Goal: Transaction & Acquisition: Download file/media

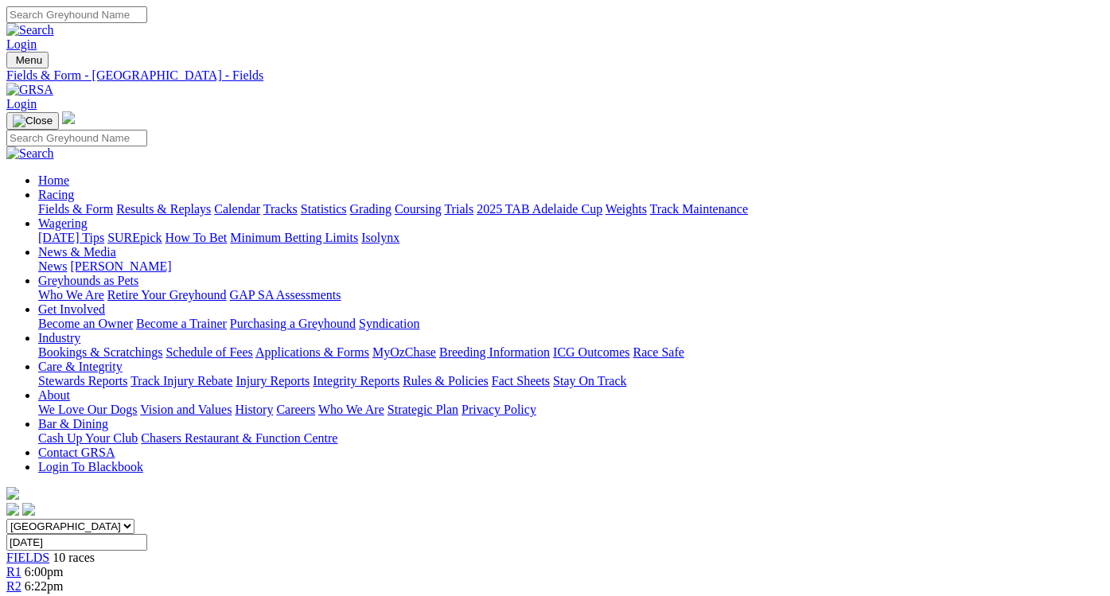
click at [135, 519] on select "South Australia New South Wales Northern Territory Queensland Tasmania Victoria…" at bounding box center [70, 526] width 128 height 15
select select "QLD"
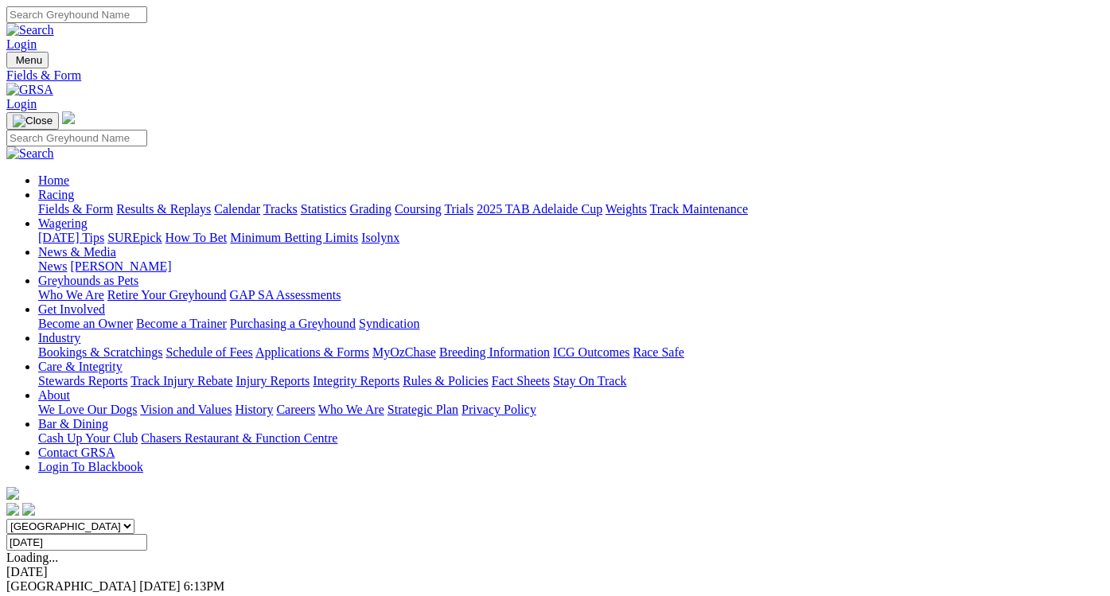
click at [147, 534] on input "Monday, 11 Aug 2025" at bounding box center [76, 542] width 141 height 17
type input "[DATE]"
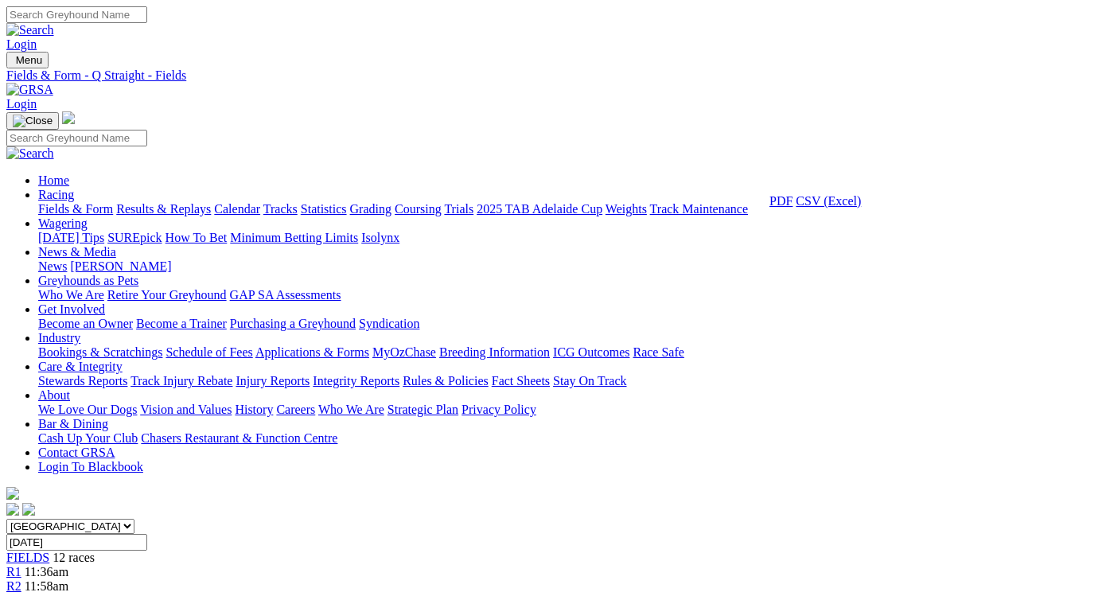
click at [847, 208] on link "CSV (Excel)" at bounding box center [828, 201] width 65 height 14
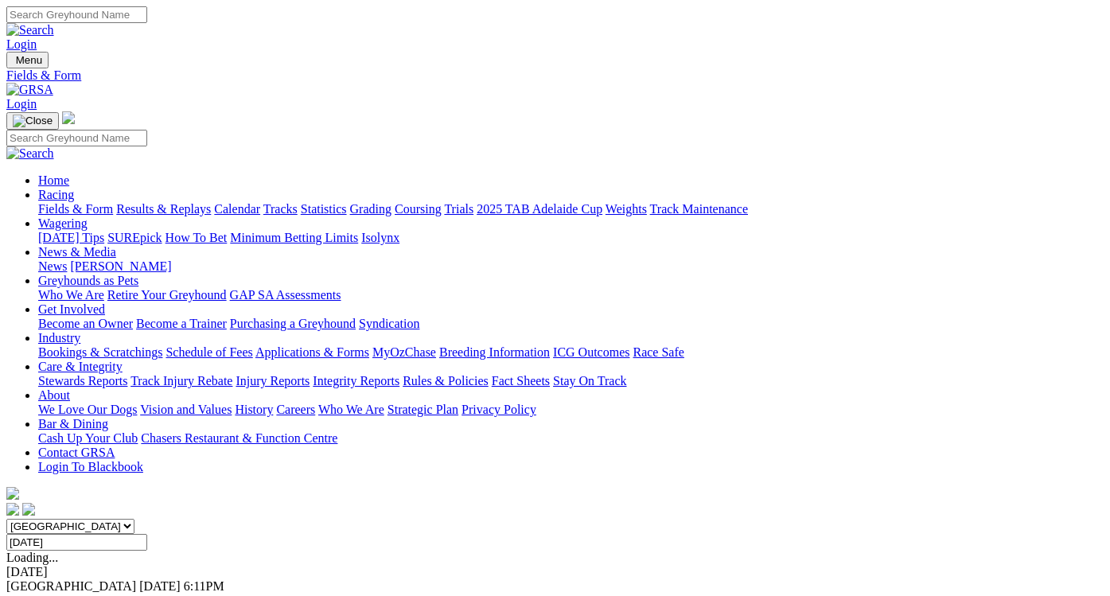
click at [35, 594] on link "F" at bounding box center [31, 601] width 7 height 14
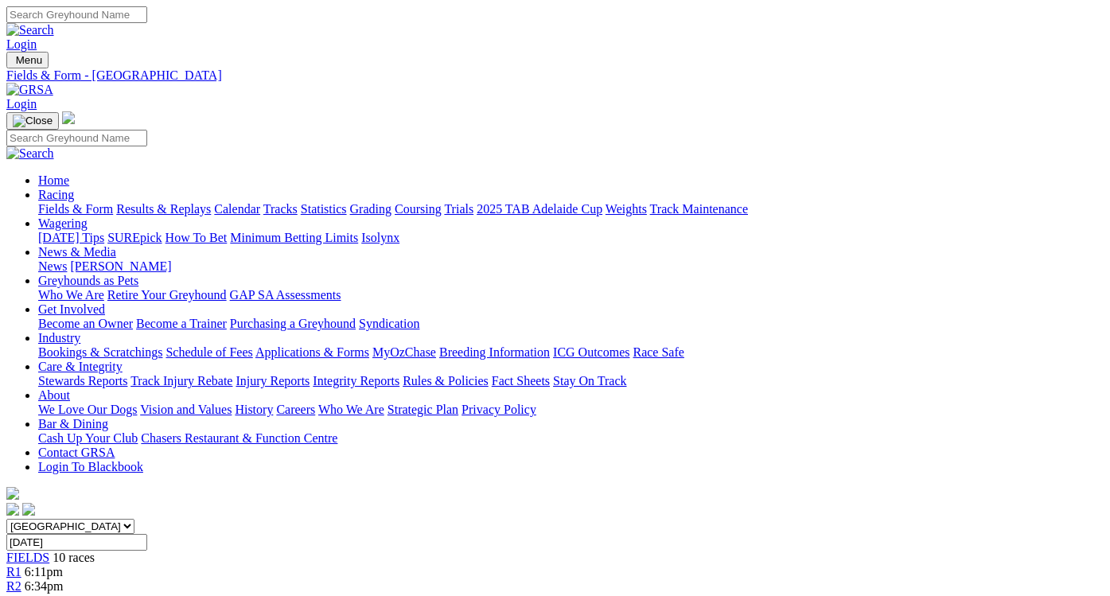
click at [835, 208] on link "CSV (Excel)" at bounding box center [828, 201] width 65 height 14
